Goal: Download file/media

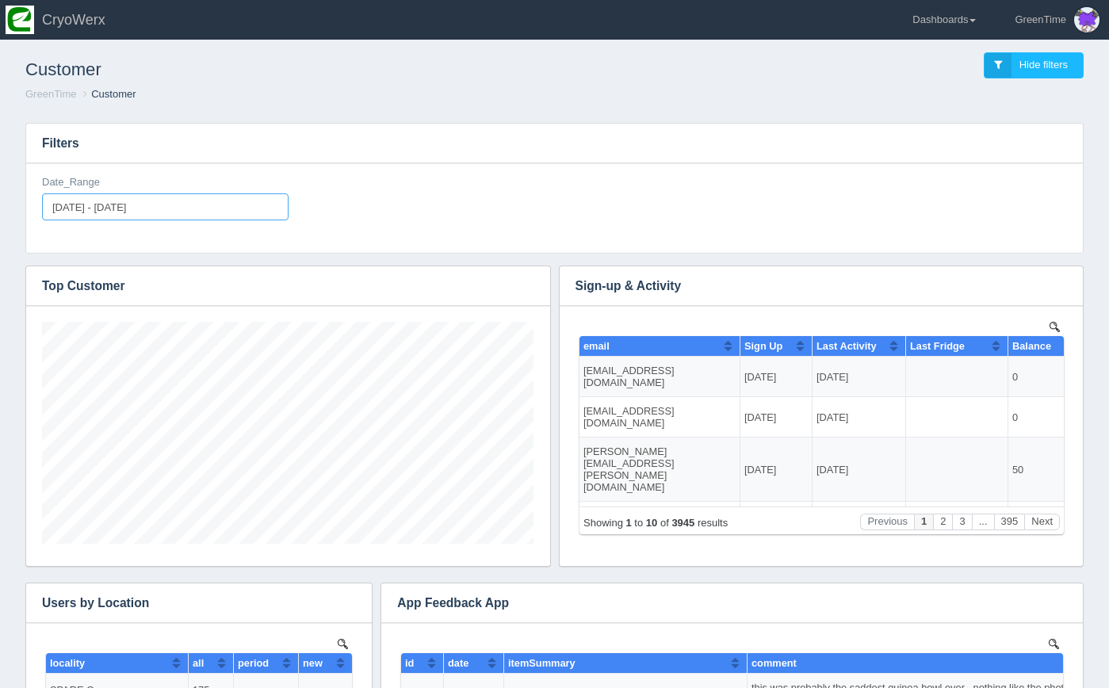
type input "2025-08-29"
type input "[DATE]"
click at [222, 213] on input "2025-09-04 - 2025-09-11" at bounding box center [165, 206] width 247 height 27
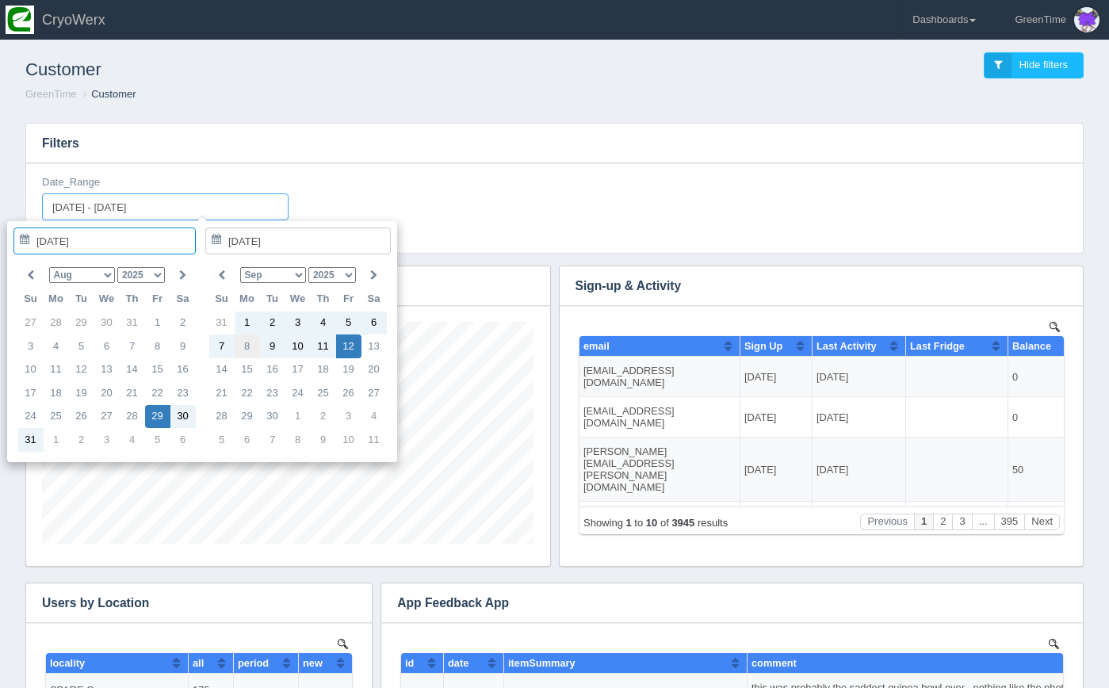
type input "[DATE]"
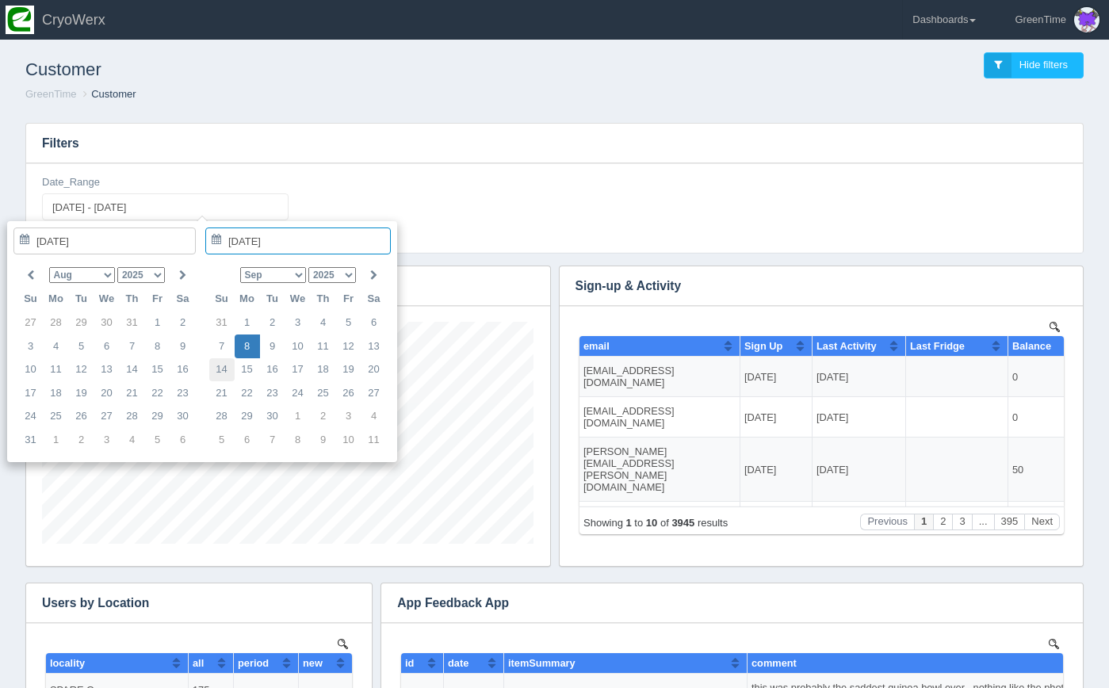
type input "[DATE]"
type input "[DATE] - [DATE]"
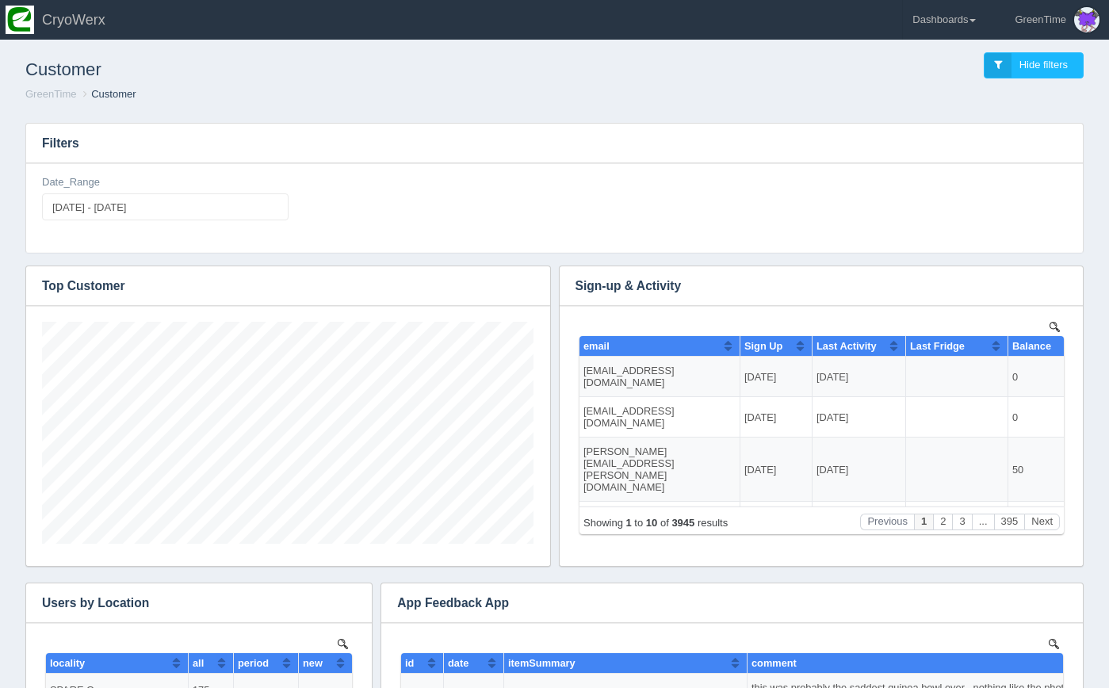
scroll to position [222, 492]
click at [1056, 286] on icon "button" at bounding box center [1060, 286] width 10 height 10
click at [1021, 309] on link "Download CSV" at bounding box center [1007, 309] width 127 height 23
click at [956, 24] on link "Dashboards" at bounding box center [944, 20] width 82 height 40
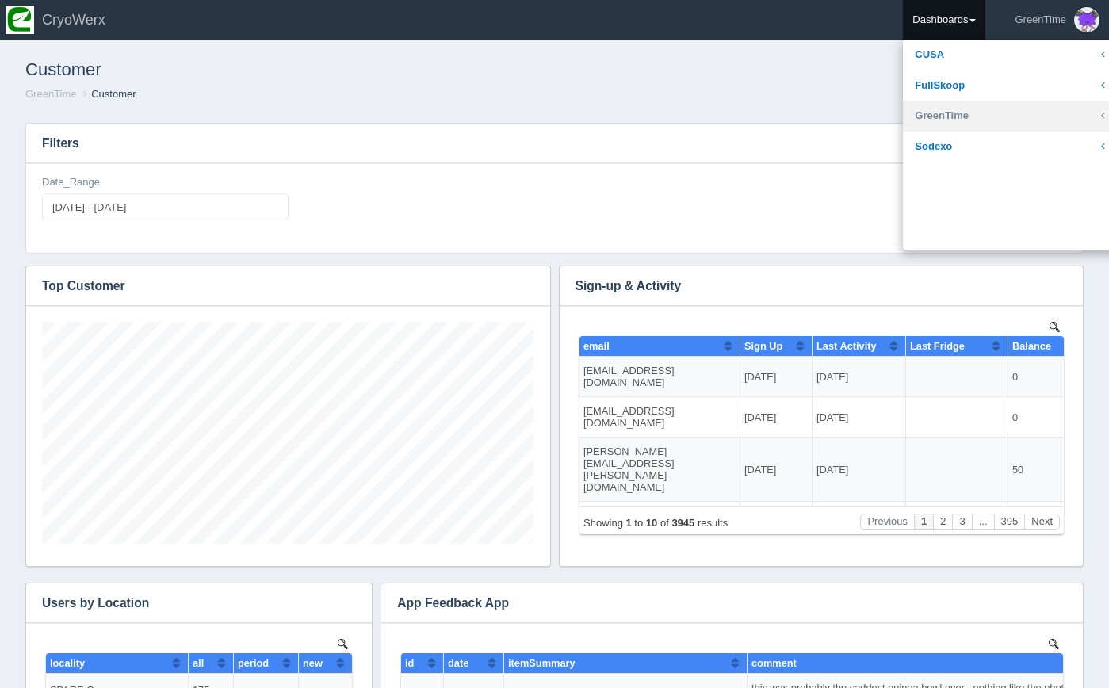
click at [948, 115] on link "GreenTime" at bounding box center [1010, 116] width 214 height 31
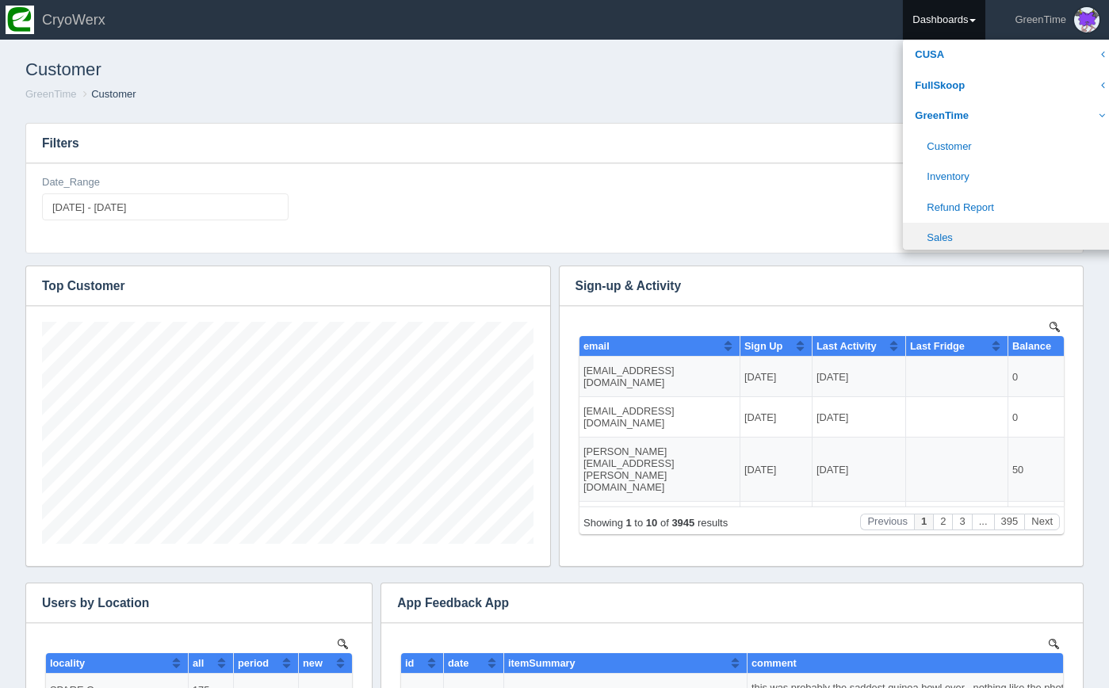
click at [945, 228] on link "Sales" at bounding box center [1010, 238] width 214 height 31
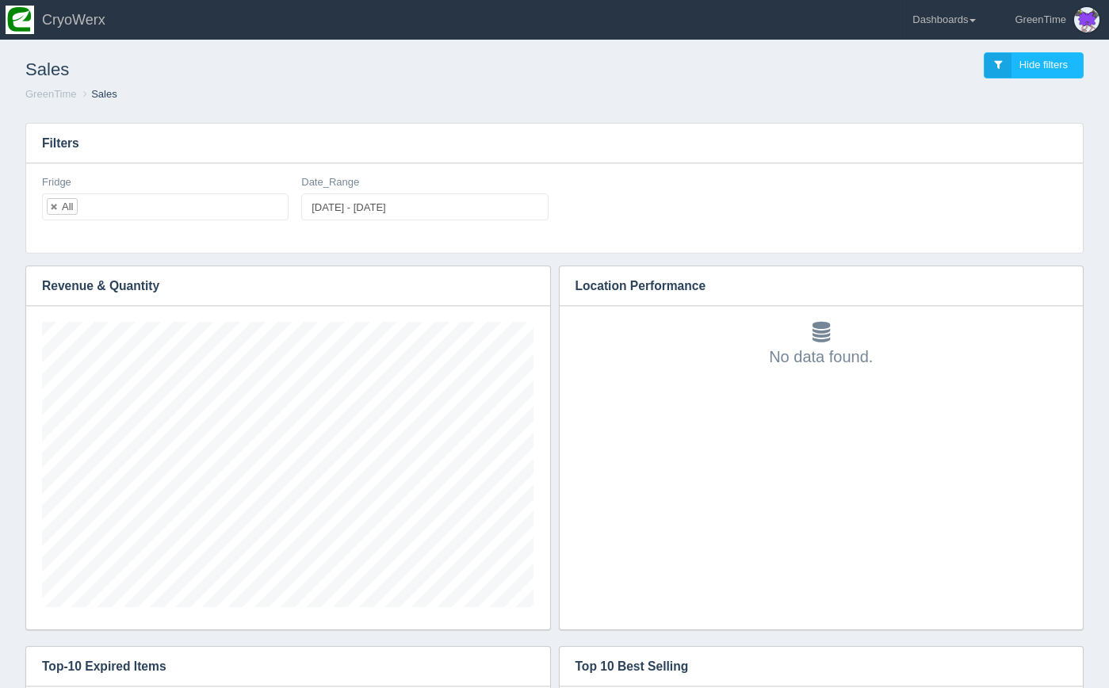
scroll to position [285, 492]
type input "[DATE]"
click at [376, 209] on input "[DATE] - [DATE]" at bounding box center [424, 206] width 247 height 27
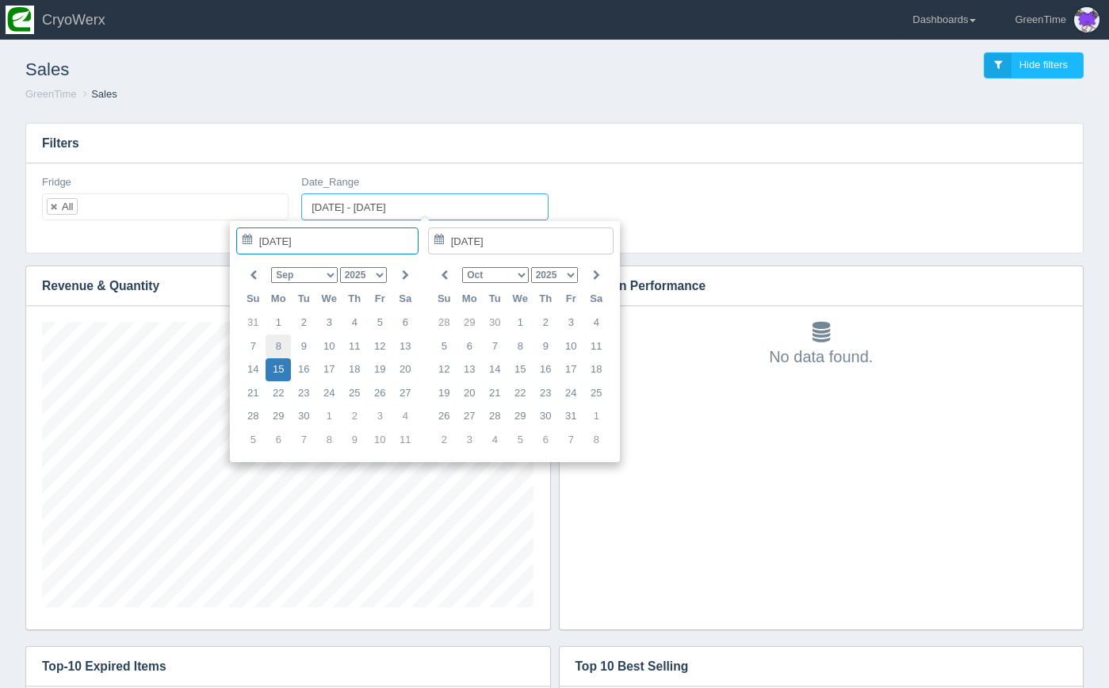
type input "[DATE]"
type input "[DATE] - [DATE]"
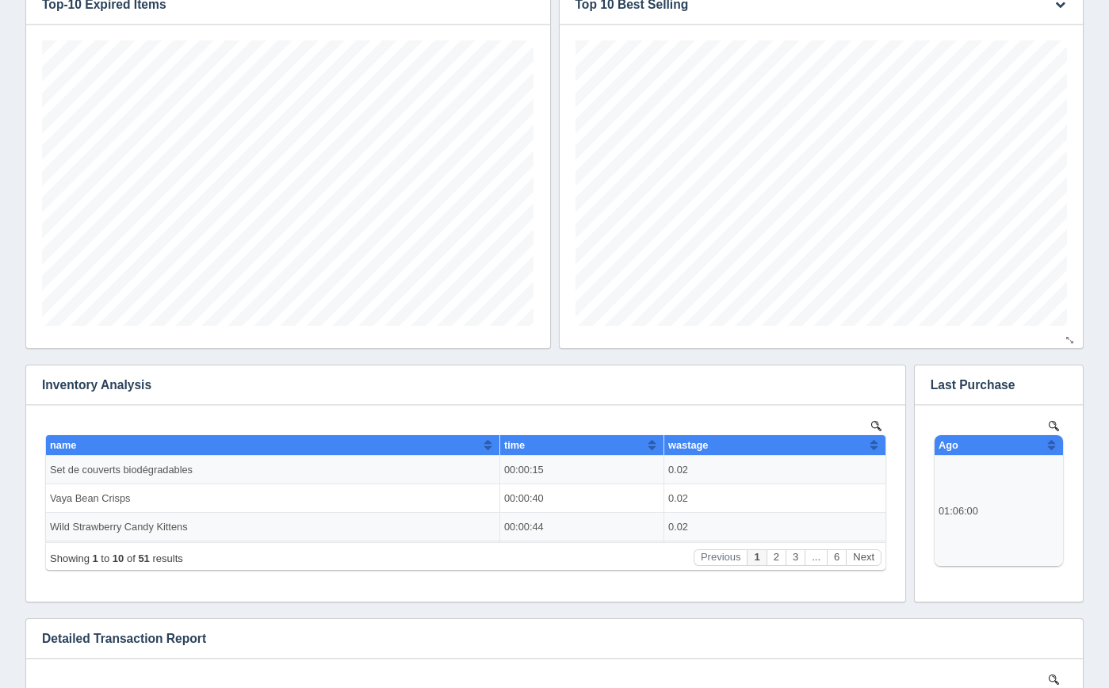
scroll to position [848, 0]
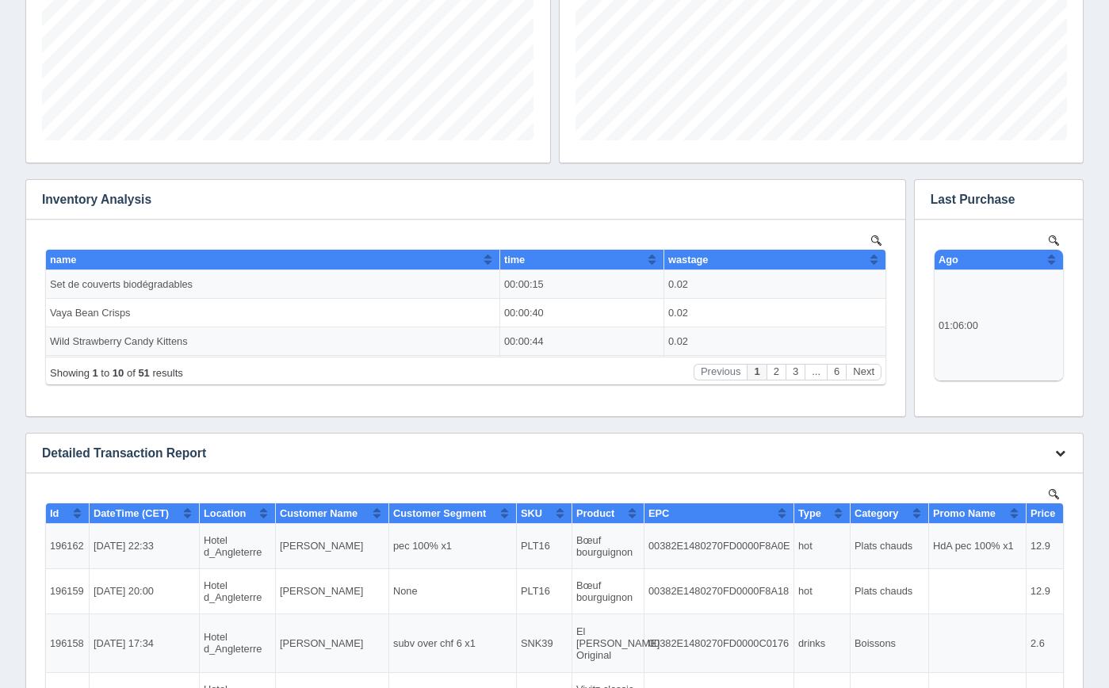
click at [1064, 453] on icon "button" at bounding box center [1060, 453] width 10 height 10
click at [1025, 477] on link "Download CSV" at bounding box center [1007, 476] width 127 height 23
